Goal: Task Accomplishment & Management: Complete application form

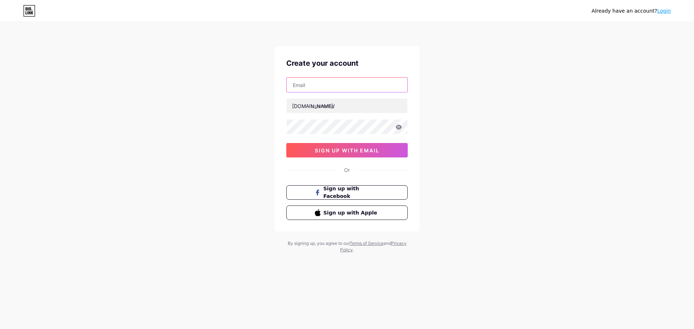
click at [316, 83] on input "text" at bounding box center [347, 85] width 121 height 14
type input "[EMAIL_ADDRESS][DOMAIN_NAME]"
click at [396, 126] on icon at bounding box center [399, 127] width 6 height 5
click at [397, 126] on icon at bounding box center [398, 127] width 6 height 5
click at [327, 152] on span "sign up with email" at bounding box center [347, 150] width 65 height 6
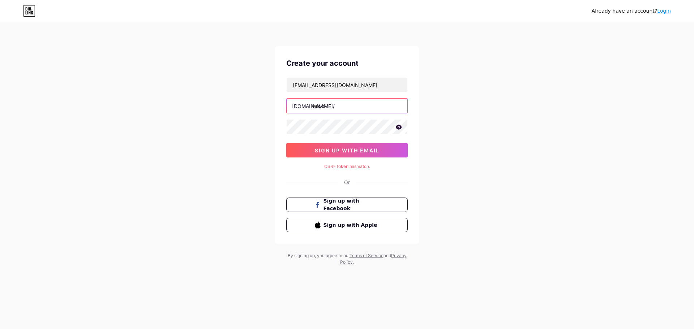
click at [342, 106] on input "renvc" at bounding box center [347, 106] width 121 height 14
click at [354, 153] on span "sign up with email" at bounding box center [347, 150] width 65 height 6
click at [256, 126] on div "Already have an account? Login Create your account renvctech@gmail.com bio.link…" at bounding box center [347, 144] width 694 height 289
click at [337, 103] on input "renvc" at bounding box center [347, 106] width 121 height 14
click at [401, 128] on icon at bounding box center [399, 127] width 6 height 5
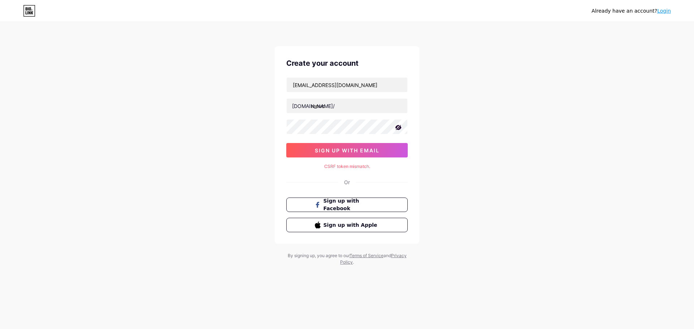
click at [400, 130] on icon at bounding box center [398, 127] width 7 height 7
click at [199, 118] on div "Already have an account? Login Create your account renvctech@gmail.com bio.link…" at bounding box center [347, 144] width 694 height 289
drag, startPoint x: 339, startPoint y: 150, endPoint x: 333, endPoint y: 150, distance: 6.5
click at [339, 150] on span "sign up with email" at bounding box center [347, 150] width 65 height 6
click at [350, 113] on input "renvc" at bounding box center [347, 106] width 121 height 14
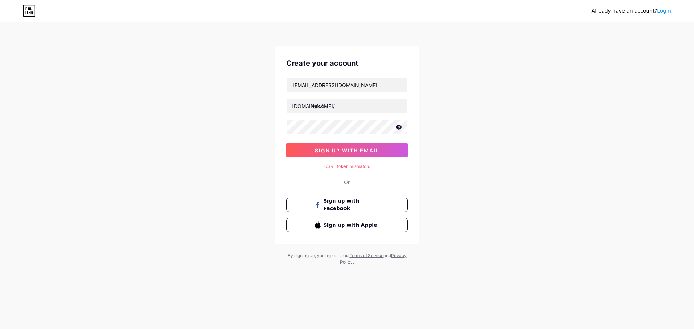
click at [195, 102] on div "Already have an account? Login Create your account renvctech@gmail.com bio.link…" at bounding box center [347, 144] width 694 height 289
click at [366, 107] on input "renvc" at bounding box center [347, 106] width 121 height 14
type input "renvcchurch"
click at [231, 141] on div "Already have an account? Login Create your account renvctech@gmail.com bio.link…" at bounding box center [347, 144] width 694 height 289
click at [261, 129] on div "Already have an account? Login Create your account renvctech@gmail.com bio.link…" at bounding box center [347, 144] width 694 height 289
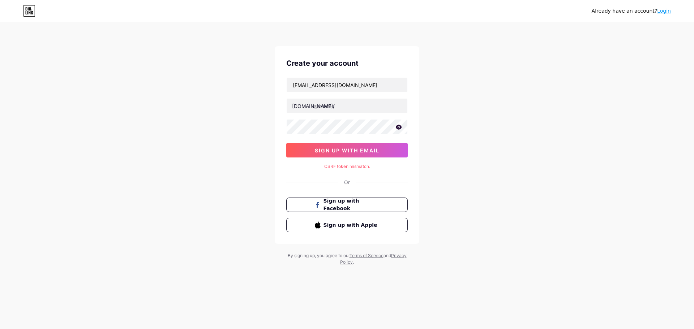
click at [193, 167] on div "Already have an account? Login Create your account renvctech@gmail.com bio.link…" at bounding box center [347, 144] width 694 height 289
click at [346, 109] on input "text" at bounding box center [347, 106] width 121 height 14
click at [214, 85] on div "Already have an account? Login Create your account renvctech@gmail.com bio.link…" at bounding box center [347, 144] width 694 height 289
click at [398, 126] on icon at bounding box center [398, 127] width 7 height 5
click at [398, 126] on icon at bounding box center [398, 127] width 6 height 5
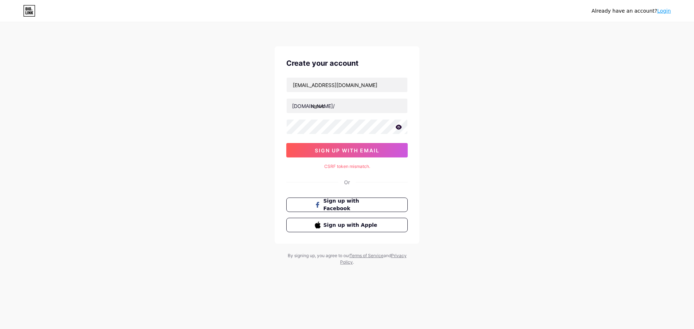
click at [192, 123] on div "Already have an account? Login Create your account renvctech@gmail.com bio.link…" at bounding box center [347, 144] width 694 height 289
click at [311, 151] on button "sign up with email" at bounding box center [346, 150] width 121 height 14
click at [343, 113] on div "renvc" at bounding box center [346, 105] width 121 height 15
click at [343, 109] on input "renvc" at bounding box center [347, 106] width 121 height 14
click at [331, 106] on input "renvc" at bounding box center [347, 106] width 121 height 14
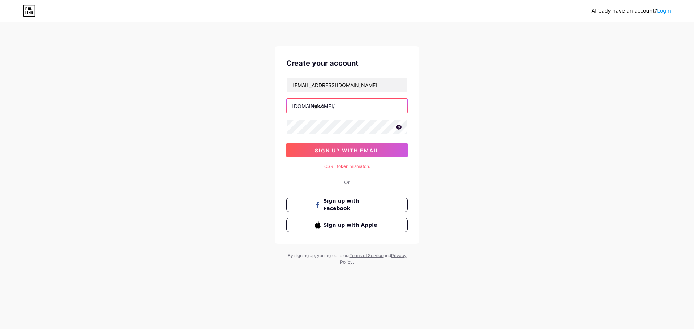
click at [331, 106] on input "renvc" at bounding box center [347, 106] width 121 height 14
click at [241, 87] on div "Already have an account? Login Create your account renvctech@gmail.com bio.link…" at bounding box center [347, 144] width 694 height 289
click at [203, 115] on div "Already have an account? Login Create your account renvctech@gmail.com bio.link…" at bounding box center [347, 144] width 694 height 289
drag, startPoint x: 313, startPoint y: 106, endPoint x: 318, endPoint y: 109, distance: 5.5
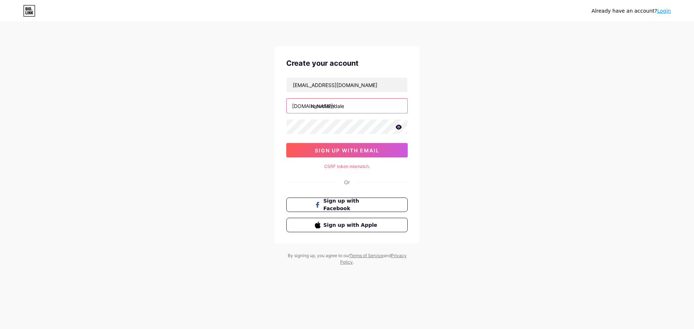
click at [313, 107] on input "renvcferndale" at bounding box center [347, 106] width 121 height 14
click at [319, 111] on input "renvcferndale" at bounding box center [347, 106] width 121 height 14
click at [267, 105] on div "Already have an account? Login Create your account renvctech@gmail.com bio.link…" at bounding box center [347, 144] width 694 height 289
drag, startPoint x: 336, startPoint y: 100, endPoint x: 338, endPoint y: 109, distance: 8.5
click at [336, 100] on input "renvcferndale" at bounding box center [347, 106] width 121 height 14
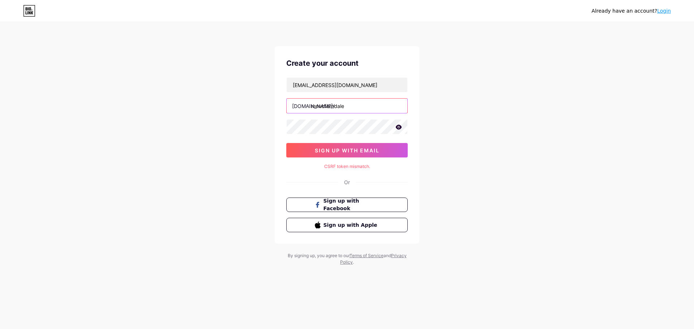
click at [326, 106] on input "renvcferndale" at bounding box center [347, 106] width 121 height 14
type input "renvcferndale"
click at [233, 107] on div "Already have an account? Login Create your account renvctech@gmail.com bio.link…" at bounding box center [347, 144] width 694 height 289
click at [322, 111] on input "renvcferndale" at bounding box center [347, 106] width 121 height 14
click at [317, 148] on span "sign up with email" at bounding box center [347, 150] width 65 height 6
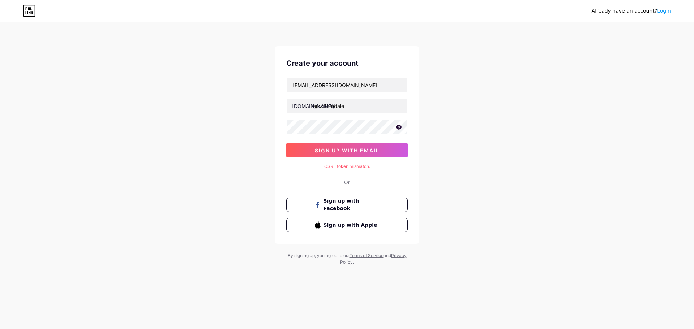
click at [199, 117] on div "Already have an account? Login Create your account renvctech@gmail.com bio.link…" at bounding box center [347, 144] width 694 height 289
click at [32, 14] on icon at bounding box center [29, 11] width 12 height 12
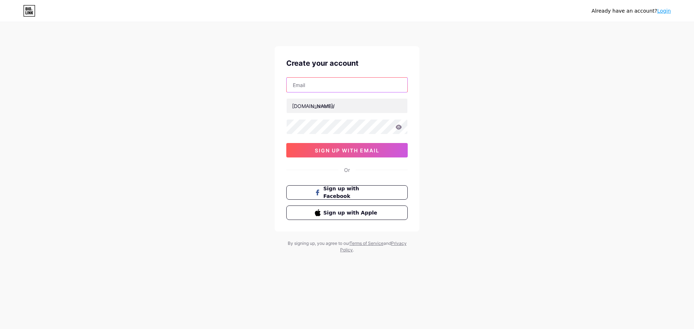
click at [327, 91] on input "text" at bounding box center [347, 85] width 121 height 14
drag, startPoint x: 324, startPoint y: 92, endPoint x: 322, endPoint y: 88, distance: 4.7
click at [324, 92] on input "text" at bounding box center [347, 85] width 121 height 14
click at [320, 87] on input "text" at bounding box center [347, 85] width 121 height 14
type input "[EMAIL_ADDRESS][DOMAIN_NAME]"
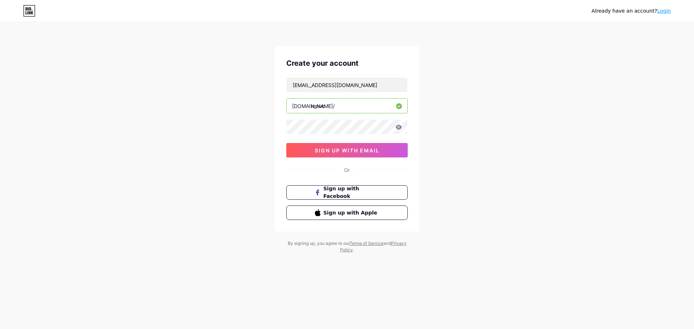
type input "renvc"
click at [247, 120] on div "Already have an account? Login Create your account [EMAIL_ADDRESS][DOMAIN_NAME]…" at bounding box center [347, 138] width 694 height 276
click at [337, 154] on button "sign up with email" at bounding box center [346, 150] width 121 height 14
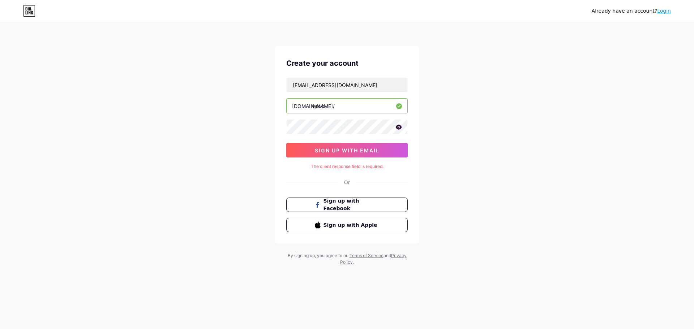
click at [336, 108] on input "renvc" at bounding box center [347, 106] width 121 height 14
click at [396, 129] on icon at bounding box center [398, 127] width 7 height 5
click at [250, 128] on div "Already have an account? Login Create your account [EMAIL_ADDRESS][DOMAIN_NAME]…" at bounding box center [347, 144] width 694 height 289
click at [244, 129] on div "Already have an account? Login Create your account [EMAIL_ADDRESS][DOMAIN_NAME]…" at bounding box center [347, 144] width 694 height 289
click at [339, 148] on span "sign up with email" at bounding box center [347, 150] width 65 height 6
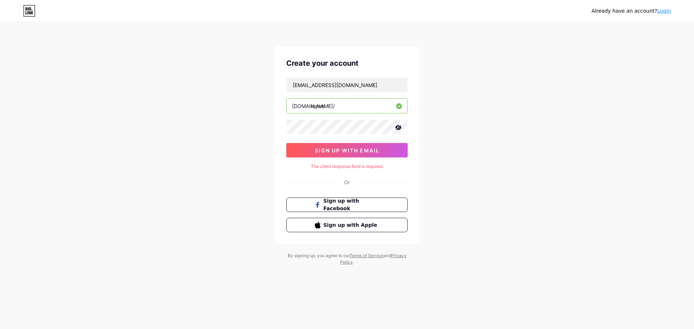
click at [249, 142] on div "Already have an account? Login Create your account [EMAIL_ADDRESS][DOMAIN_NAME]…" at bounding box center [347, 144] width 694 height 289
click at [258, 133] on div "Already have an account? Login Create your account [EMAIL_ADDRESS][DOMAIN_NAME]…" at bounding box center [347, 144] width 694 height 289
click at [398, 128] on icon at bounding box center [398, 127] width 7 height 7
drag, startPoint x: 202, startPoint y: 122, endPoint x: 219, endPoint y: 124, distance: 17.8
click at [204, 122] on div "Already have an account? Login Create your account [EMAIL_ADDRESS][DOMAIN_NAME]…" at bounding box center [347, 144] width 694 height 289
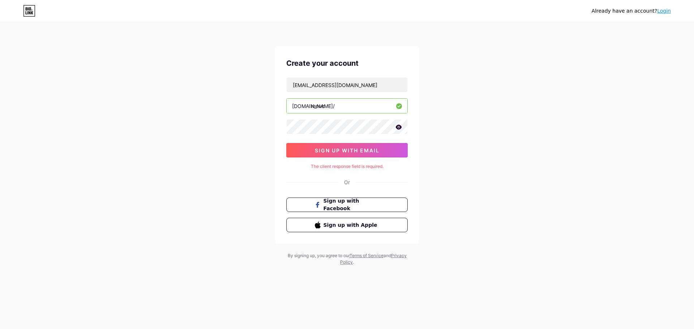
click at [173, 156] on div "Already have an account? Login Create your account [EMAIL_ADDRESS][DOMAIN_NAME]…" at bounding box center [347, 144] width 694 height 289
click at [343, 108] on input "renvc" at bounding box center [347, 106] width 121 height 14
click at [398, 128] on icon at bounding box center [398, 127] width 7 height 5
drag, startPoint x: 188, startPoint y: 129, endPoint x: 200, endPoint y: 136, distance: 13.8
click at [188, 130] on div "Already have an account? Login Create your account [EMAIL_ADDRESS][DOMAIN_NAME]…" at bounding box center [347, 144] width 694 height 289
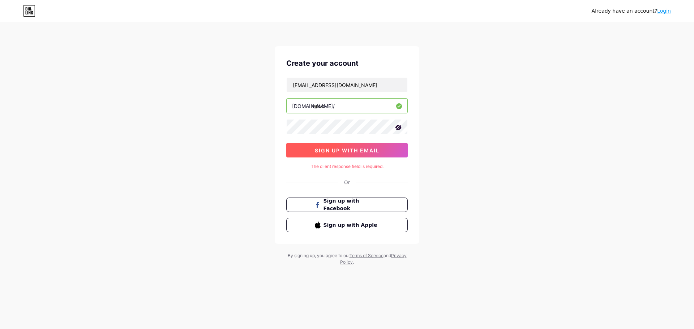
click at [333, 153] on span "sign up with email" at bounding box center [347, 150] width 65 height 6
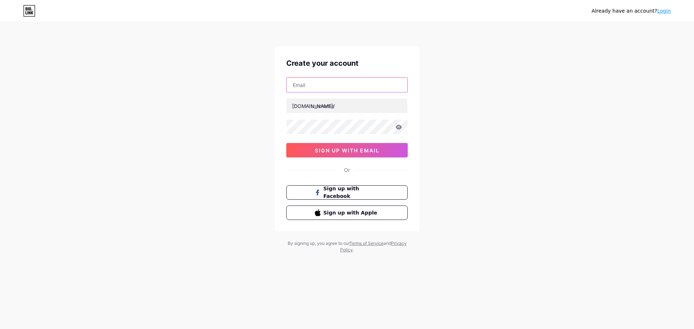
click at [317, 84] on input "text" at bounding box center [347, 85] width 121 height 14
type input "[EMAIL_ADDRESS][DOMAIN_NAME]"
type input "renvc"
click at [397, 126] on icon at bounding box center [399, 127] width 6 height 5
click at [399, 129] on icon at bounding box center [399, 127] width 6 height 5
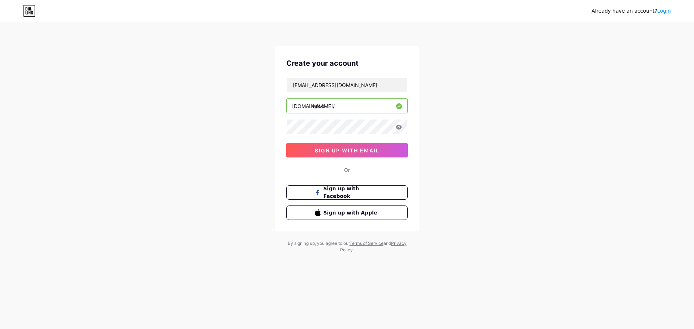
click at [225, 132] on div "Already have an account? Login Create your account [EMAIL_ADDRESS][DOMAIN_NAME]…" at bounding box center [347, 138] width 694 height 276
click at [399, 127] on icon at bounding box center [399, 127] width 6 height 5
click at [399, 126] on icon at bounding box center [398, 127] width 7 height 5
click at [174, 121] on div "Already have an account? Login Create your account [EMAIL_ADDRESS][DOMAIN_NAME]…" at bounding box center [347, 138] width 694 height 276
click at [322, 150] on span "sign up with email" at bounding box center [347, 150] width 65 height 6
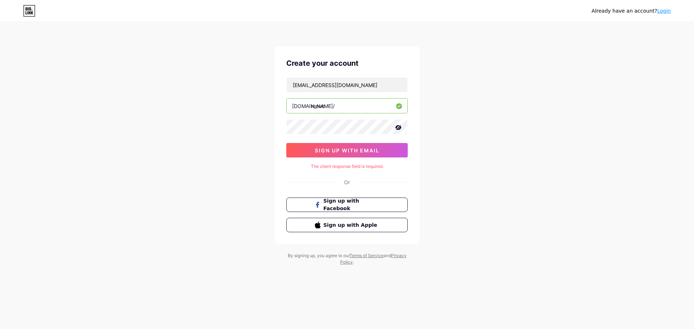
click at [224, 124] on div "Already have an account? Login Create your account [EMAIL_ADDRESS][DOMAIN_NAME]…" at bounding box center [347, 144] width 694 height 289
click at [240, 176] on div "Already have an account? Login Create your account [EMAIL_ADDRESS][DOMAIN_NAME]…" at bounding box center [347, 144] width 694 height 289
click at [564, 53] on div "Already have an account? Login Create your account [EMAIL_ADDRESS][DOMAIN_NAME]…" at bounding box center [347, 144] width 694 height 289
click at [56, 60] on div "Already have an account? Login Create your account [EMAIL_ADDRESS][DOMAIN_NAME]…" at bounding box center [347, 144] width 694 height 289
click at [183, 123] on div "Already have an account? Login Create your account [EMAIL_ADDRESS][DOMAIN_NAME]…" at bounding box center [347, 144] width 694 height 289
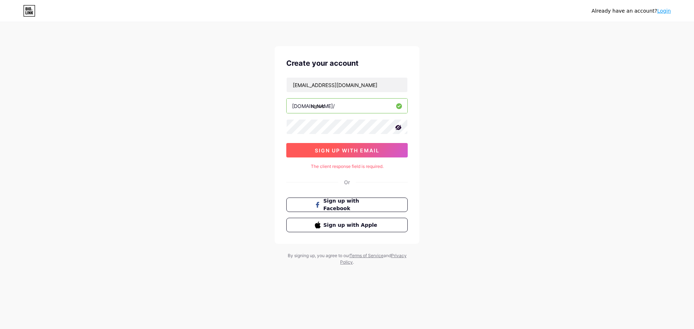
click at [327, 151] on span "sign up with email" at bounding box center [347, 150] width 65 height 6
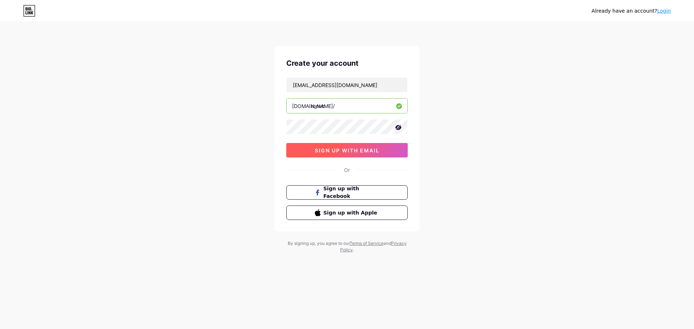
click at [359, 154] on button "sign up with email" at bounding box center [346, 150] width 121 height 14
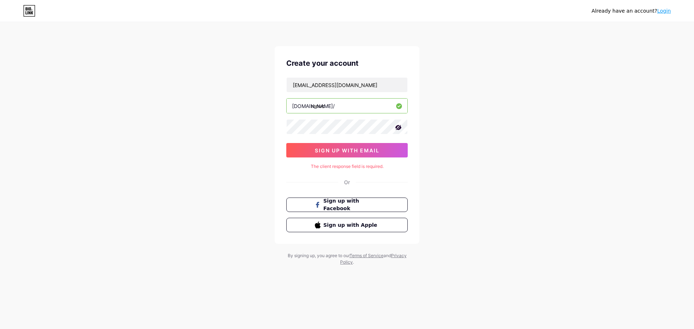
click at [216, 132] on div "Already have an account? Login Create your account [EMAIL_ADDRESS][DOMAIN_NAME]…" at bounding box center [347, 144] width 694 height 289
click at [29, 14] on icon at bounding box center [29, 11] width 12 height 12
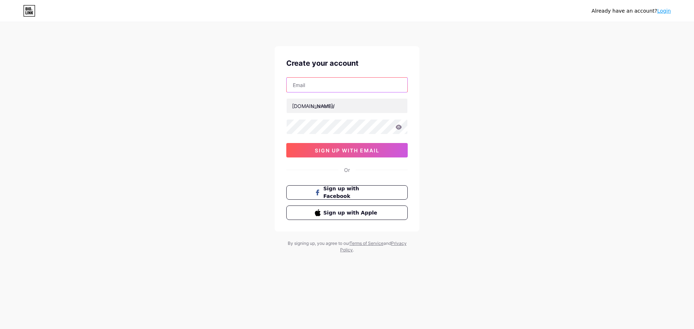
click at [314, 85] on input "text" at bounding box center [347, 85] width 121 height 14
type input "[EMAIL_ADDRESS][DOMAIN_NAME]"
click at [344, 111] on input "text" at bounding box center [347, 106] width 121 height 14
type input "renvc"
click at [399, 129] on icon at bounding box center [399, 127] width 6 height 5
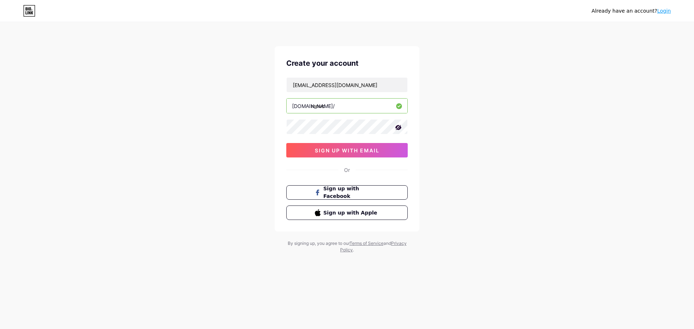
click at [458, 131] on div "Already have an account? Login Create your account [EMAIL_ADDRESS][DOMAIN_NAME]…" at bounding box center [347, 138] width 694 height 276
click at [370, 150] on span "sign up with email" at bounding box center [347, 150] width 65 height 6
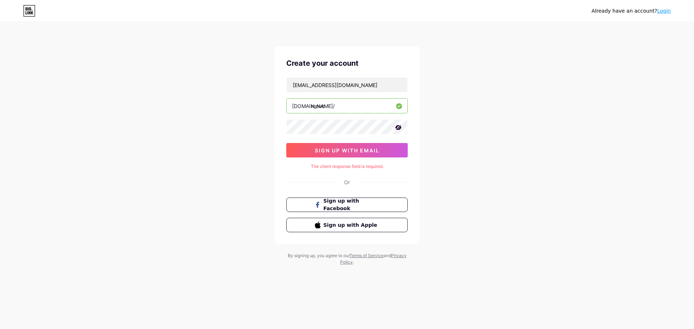
click at [184, 133] on div "Already have an account? Login Create your account renvctech@gmail.com bio.link…" at bounding box center [347, 144] width 694 height 289
click at [245, 143] on div "Already have an account? Login Create your account renvctech@gmail.com bio.link…" at bounding box center [347, 144] width 694 height 289
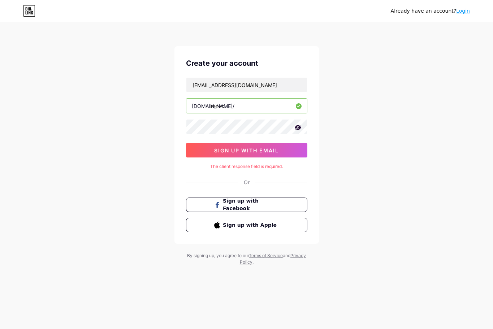
click at [430, 90] on div "Already have an account? Login Create your account renvctech@gmail.com bio.link…" at bounding box center [246, 144] width 493 height 289
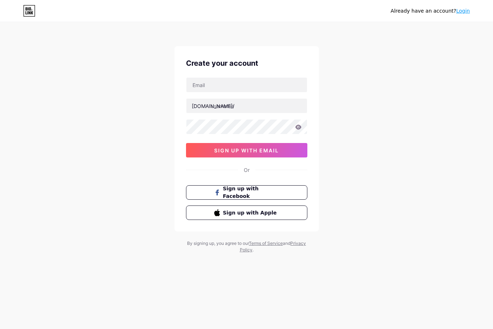
drag, startPoint x: 492, startPoint y: 54, endPoint x: 448, endPoint y: 68, distance: 46.1
click at [455, 68] on div "Already have an account? Login Create your account [DOMAIN_NAME]/ sign up with …" at bounding box center [246, 138] width 493 height 276
click at [219, 86] on input "text" at bounding box center [246, 85] width 121 height 14
type input "[EMAIL_ADDRESS][DOMAIN_NAME]"
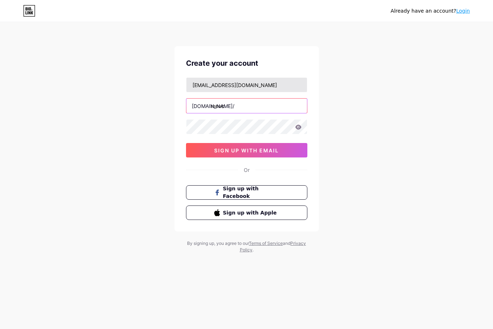
type input "renvc"
click at [300, 129] on icon at bounding box center [298, 127] width 6 height 5
click at [110, 109] on div "Already have an account? Login Create your account [EMAIL_ADDRESS][DOMAIN_NAME]…" at bounding box center [246, 138] width 493 height 276
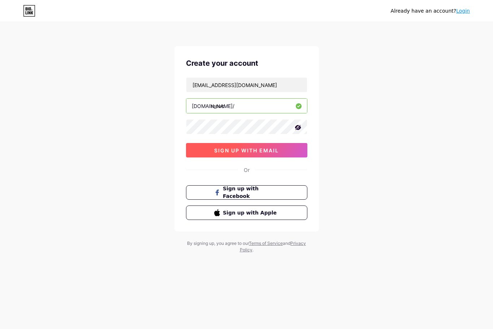
click at [224, 146] on button "sign up with email" at bounding box center [246, 150] width 121 height 14
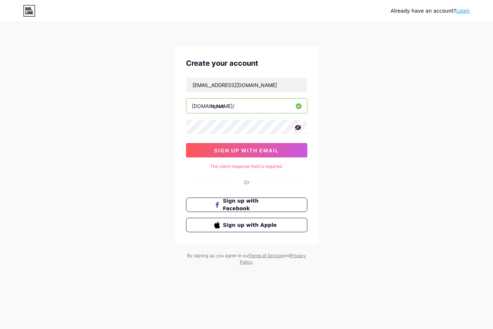
click at [461, 112] on div "Already have an account? Login Create your account [EMAIL_ADDRESS][DOMAIN_NAME]…" at bounding box center [246, 144] width 493 height 289
click at [86, 147] on div "Already have an account? Login Create your account [EMAIL_ADDRESS][DOMAIN_NAME]…" at bounding box center [246, 144] width 493 height 289
click at [138, 144] on div "Already have an account? Login Create your account [EMAIL_ADDRESS][DOMAIN_NAME]…" at bounding box center [246, 144] width 493 height 289
click at [395, 179] on div "Already have an account? Login Create your account [EMAIL_ADDRESS][DOMAIN_NAME]…" at bounding box center [246, 144] width 493 height 289
click at [128, 115] on div "Already have an account? Login Create your account [EMAIL_ADDRESS][DOMAIN_NAME]…" at bounding box center [246, 144] width 493 height 289
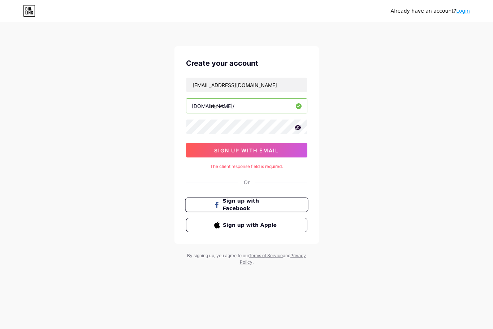
click at [246, 210] on button "Sign up with Facebook" at bounding box center [246, 205] width 123 height 15
click at [233, 206] on span "Sign up with Facebook" at bounding box center [251, 205] width 57 height 16
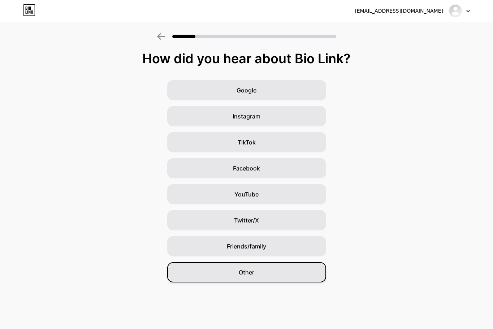
click at [263, 275] on div "Other" at bounding box center [246, 272] width 159 height 20
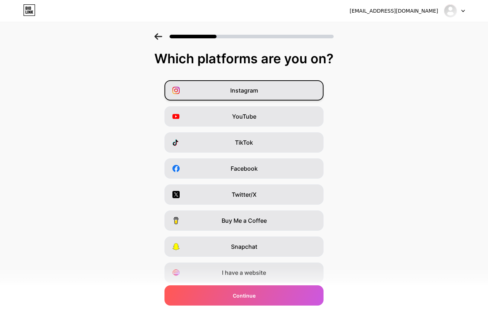
click at [236, 92] on span "Instagram" at bounding box center [244, 90] width 28 height 9
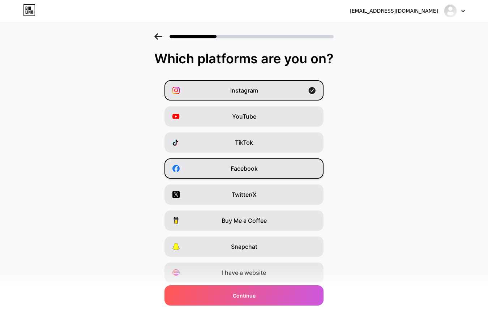
click at [240, 175] on div "Facebook" at bounding box center [243, 168] width 159 height 20
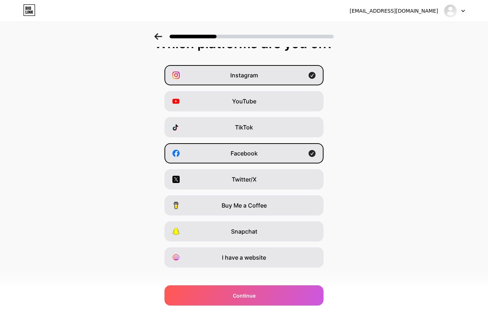
scroll to position [24, 0]
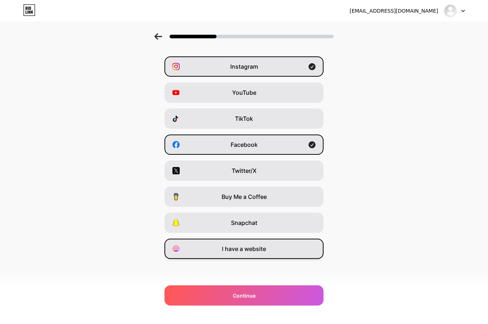
click at [237, 251] on span "I have a website" at bounding box center [244, 248] width 44 height 9
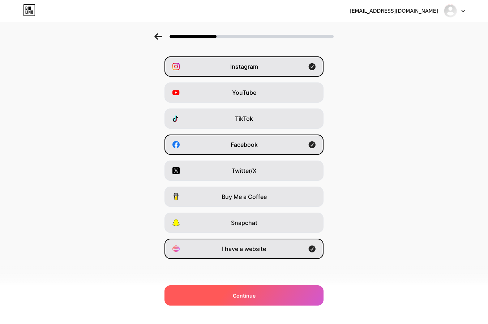
click at [248, 298] on span "Continue" at bounding box center [244, 296] width 23 height 8
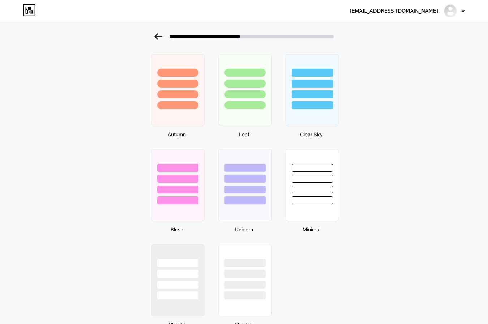
scroll to position [506, 0]
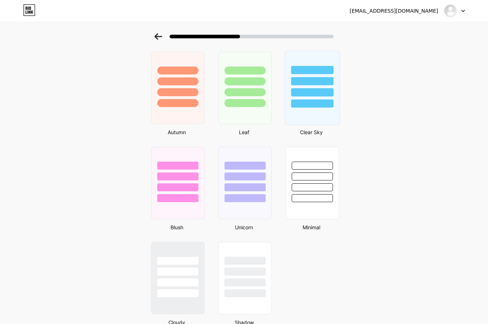
click at [305, 111] on div at bounding box center [312, 88] width 55 height 74
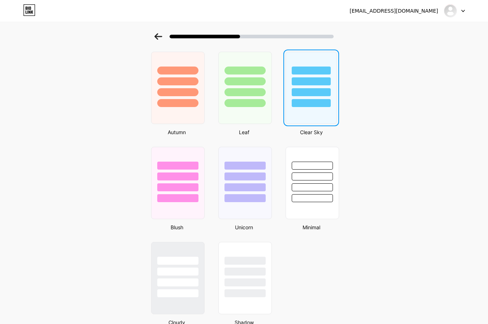
scroll to position [0, 0]
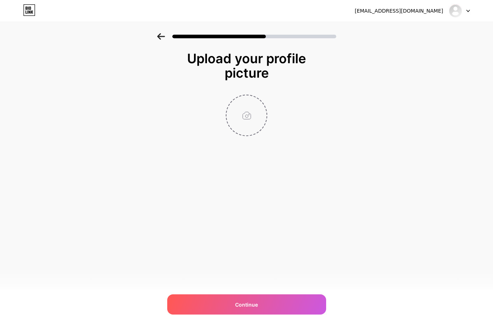
click at [251, 121] on input "file" at bounding box center [247, 115] width 40 height 40
click at [242, 116] on input "file" at bounding box center [247, 115] width 40 height 40
type input "C:\fakepath\RenvcLogo.png"
click at [259, 100] on circle at bounding box center [263, 100] width 8 height 8
click at [241, 125] on input "file" at bounding box center [247, 115] width 40 height 40
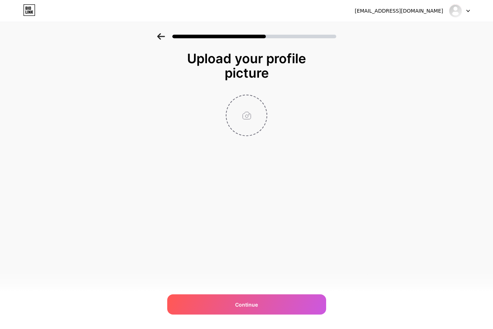
type input "C:\fakepath\RenvcLogoSmall.png"
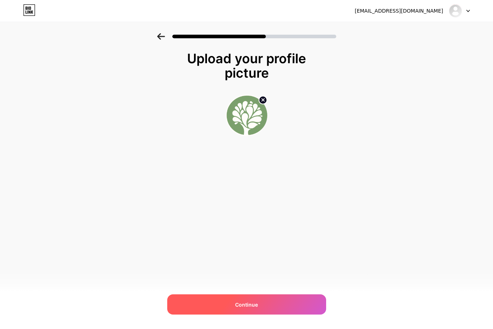
click at [251, 303] on span "Continue" at bounding box center [246, 305] width 23 height 8
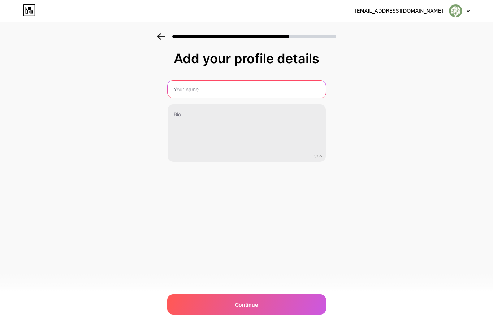
click at [185, 94] on input "text" at bounding box center [247, 89] width 158 height 17
click at [214, 91] on input "Ren" at bounding box center [247, 89] width 160 height 17
paste input "[GEOGRAPHIC_DATA]"
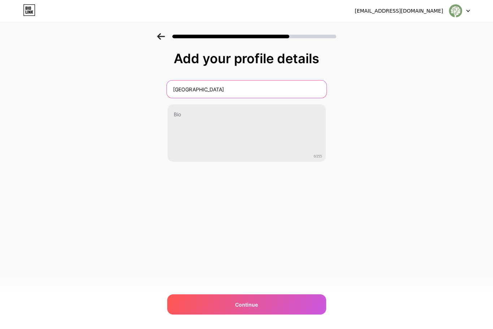
click at [175, 92] on input "[GEOGRAPHIC_DATA]" at bounding box center [247, 89] width 160 height 17
type input "Renaissance [DEMOGRAPHIC_DATA]"
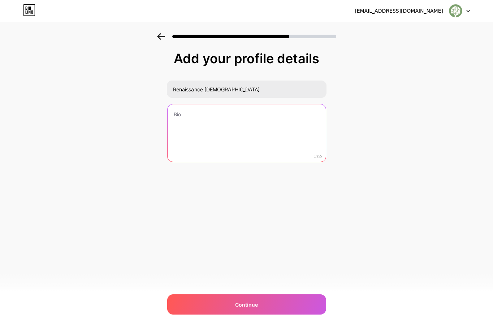
click at [219, 133] on textarea at bounding box center [247, 133] width 158 height 58
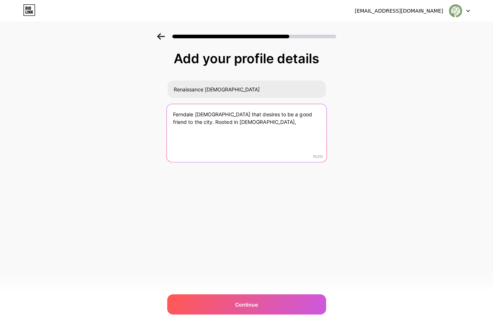
drag, startPoint x: 225, startPoint y: 129, endPoint x: 169, endPoint y: 127, distance: 55.7
click at [169, 127] on textarea "Ferndale [DEMOGRAPHIC_DATA] that desires to be a good friend to the city. Roote…" at bounding box center [247, 133] width 160 height 59
paste textarea "Growing in Community, Reaching out in Love"
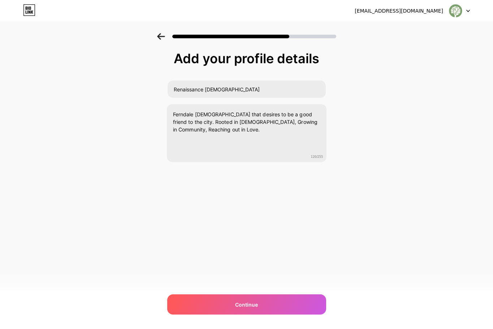
click at [132, 157] on div "Add your profile details [GEOGRAPHIC_DATA] Ferndale [DEMOGRAPHIC_DATA] that des…" at bounding box center [246, 115] width 493 height 165
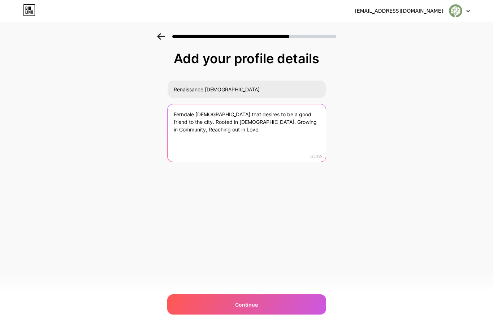
click at [202, 122] on textarea "Ferndale [DEMOGRAPHIC_DATA] that desires to be a good friend to the city. Roote…" at bounding box center [247, 133] width 158 height 58
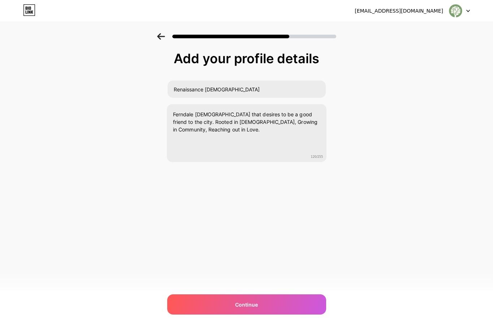
click at [125, 119] on div "Add your profile details [GEOGRAPHIC_DATA] Ferndale [DEMOGRAPHIC_DATA] that des…" at bounding box center [246, 115] width 493 height 165
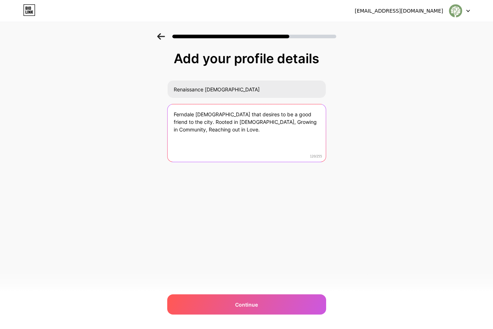
click at [168, 125] on textarea "Ferndale [DEMOGRAPHIC_DATA] that desires to be a good friend to the city. Roote…" at bounding box center [247, 133] width 158 height 58
click at [240, 124] on textarea "Ferndale [DEMOGRAPHIC_DATA] that desires to be a good friend to the city. We ar…" at bounding box center [247, 133] width 160 height 59
click at [225, 128] on textarea "Ferndale [DEMOGRAPHIC_DATA] that desires to be a good friend to the city. We ar…" at bounding box center [247, 133] width 160 height 59
click at [222, 124] on textarea "Ferndale [DEMOGRAPHIC_DATA] that desires to be a good friend to the city. We ar…" at bounding box center [247, 133] width 160 height 59
click at [228, 130] on textarea "Ferndale [DEMOGRAPHIC_DATA] that desires to be a good friend to the city. We ar…" at bounding box center [247, 133] width 160 height 59
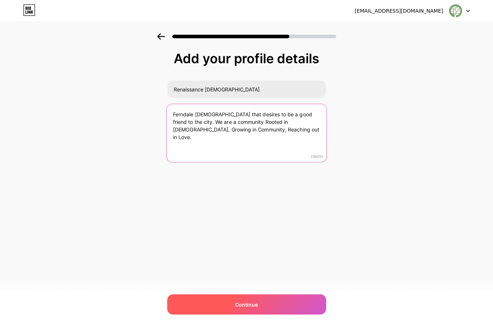
type textarea "Ferndale [DEMOGRAPHIC_DATA] that desires to be a good friend to the city. We ar…"
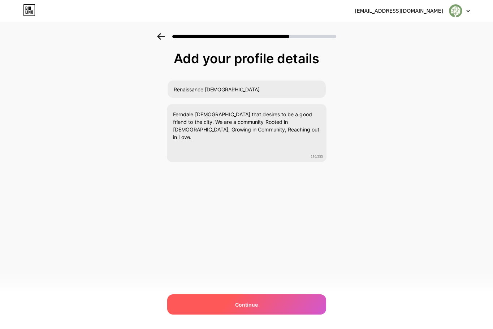
click at [258, 310] on div "Continue" at bounding box center [246, 304] width 159 height 20
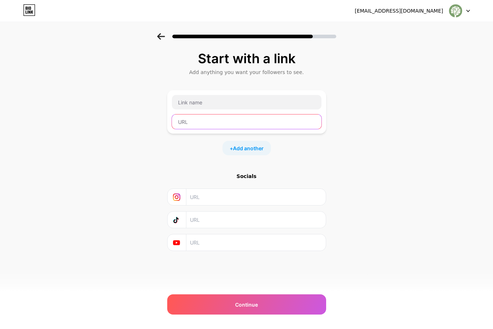
click at [190, 120] on input "text" at bounding box center [247, 122] width 150 height 14
paste input "[URL][DOMAIN_NAME]"
type input "[URL][DOMAIN_NAME]"
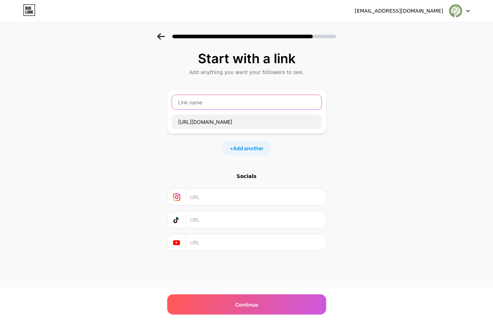
click at [193, 108] on input "text" at bounding box center [247, 102] width 150 height 14
type input "Website"
click at [247, 150] on span "Add another" at bounding box center [248, 149] width 31 height 8
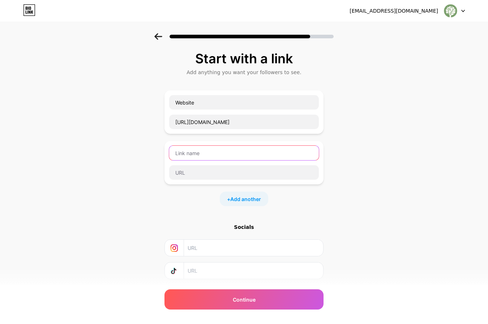
click at [195, 153] on input "text" at bounding box center [244, 153] width 150 height 14
type input "Donate"
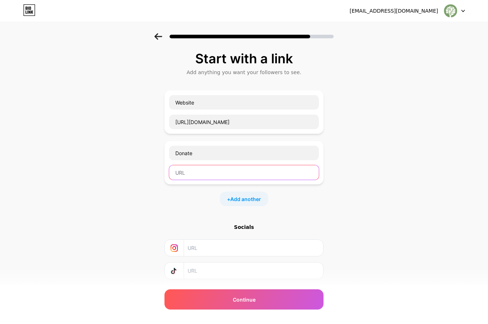
click at [186, 173] on input "text" at bounding box center [244, 172] width 150 height 14
paste input "[URL][DOMAIN_NAME]"
type input "[URL][DOMAIN_NAME]"
click at [115, 176] on div "Start with a link Add anything you want your followers to see. Website [URL][DO…" at bounding box center [244, 185] width 488 height 305
click at [123, 196] on div "Start with a link Add anything you want your followers to see. Website [URL][DO…" at bounding box center [244, 185] width 488 height 305
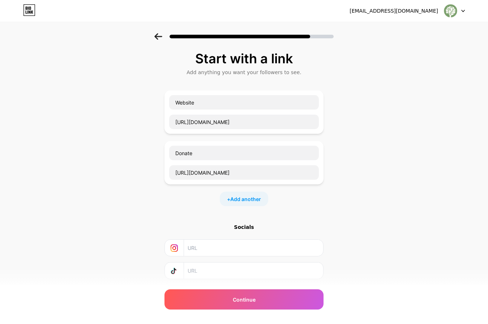
click at [198, 250] on input "text" at bounding box center [253, 248] width 131 height 16
paste input "[URL][DOMAIN_NAME]"
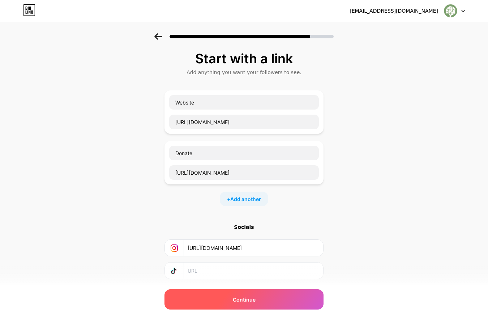
type input "[URL][DOMAIN_NAME]"
click at [211, 294] on div "Continue" at bounding box center [243, 299] width 159 height 20
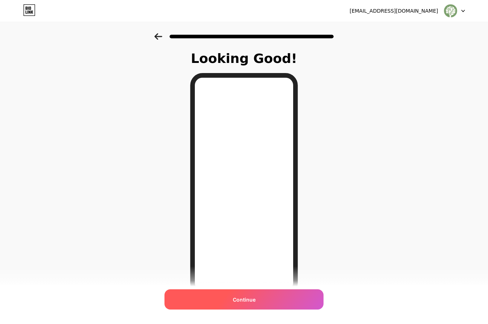
click at [222, 302] on div "Continue" at bounding box center [243, 299] width 159 height 20
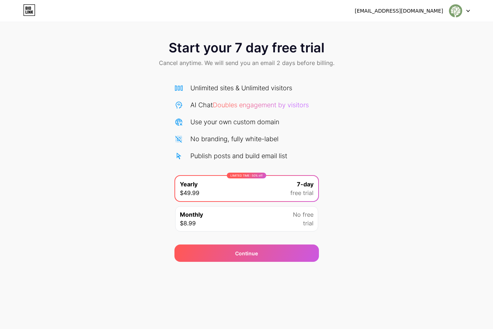
click at [466, 12] on div at bounding box center [459, 10] width 21 height 13
click at [468, 10] on icon at bounding box center [468, 11] width 4 height 3
click at [468, 14] on div at bounding box center [459, 10] width 21 height 13
click at [420, 13] on div "[EMAIL_ADDRESS][DOMAIN_NAME]" at bounding box center [399, 11] width 89 height 8
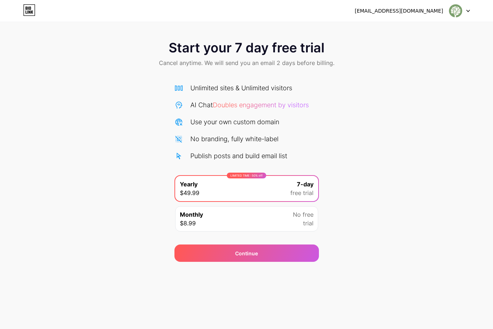
click at [31, 13] on icon at bounding box center [32, 11] width 2 height 3
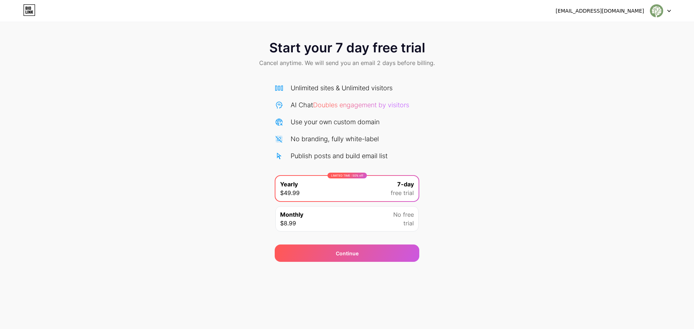
click at [493, 13] on div "[EMAIL_ADDRESS][DOMAIN_NAME]" at bounding box center [599, 11] width 89 height 8
click at [493, 11] on div at bounding box center [660, 10] width 21 height 13
click at [493, 46] on div "Start your 7 day free trial Cancel anytime. We will send you an email 2 days be…" at bounding box center [347, 54] width 694 height 43
click at [26, 10] on icon at bounding box center [29, 10] width 12 height 12
click at [30, 9] on icon at bounding box center [29, 10] width 12 height 12
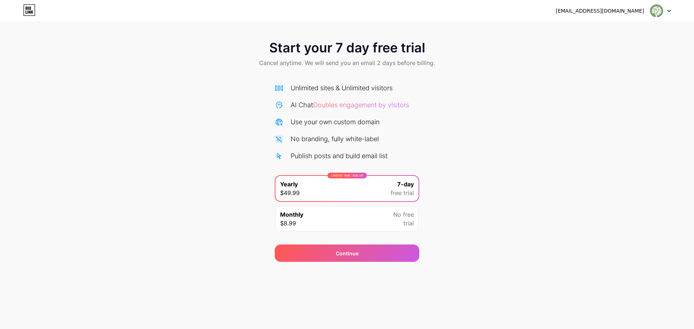
click at [493, 14] on div "[EMAIL_ADDRESS][DOMAIN_NAME] Logout" at bounding box center [347, 10] width 694 height 13
click at [493, 12] on div at bounding box center [660, 10] width 21 height 13
click at [493, 69] on div "Start your 7 day free trial Cancel anytime. We will send you an email 2 days be…" at bounding box center [347, 54] width 694 height 43
click at [493, 17] on div "[EMAIL_ADDRESS][DOMAIN_NAME]" at bounding box center [612, 10] width 115 height 13
click at [493, 13] on div "[EMAIL_ADDRESS][DOMAIN_NAME]" at bounding box center [599, 11] width 89 height 8
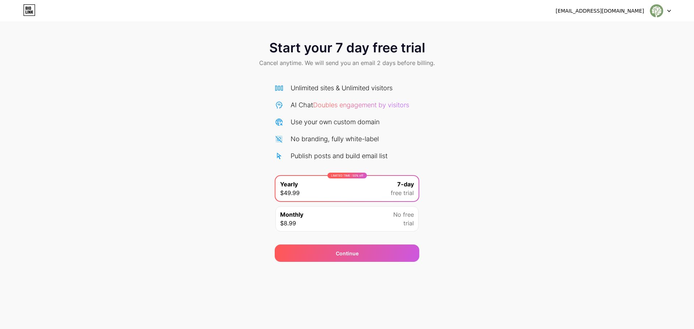
click at [493, 58] on div "Start your 7 day free trial Cancel anytime. We will send you an email 2 days be…" at bounding box center [347, 54] width 694 height 43
click at [27, 13] on icon at bounding box center [27, 11] width 1 height 3
click at [31, 12] on icon at bounding box center [32, 11] width 2 height 3
click at [493, 13] on div at bounding box center [660, 10] width 21 height 13
